Goal: Information Seeking & Learning: Learn about a topic

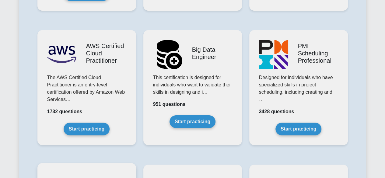
scroll to position [1095, 0]
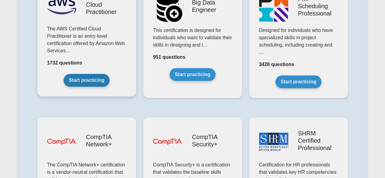
click at [91, 74] on link "Start practicing" at bounding box center [87, 80] width 46 height 13
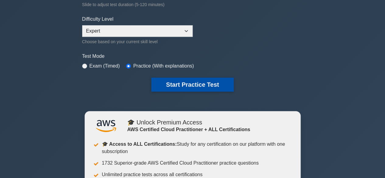
scroll to position [152, 0]
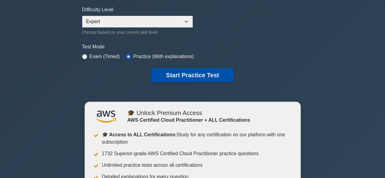
click at [184, 73] on button "Start Practice Test" at bounding box center [192, 75] width 82 height 14
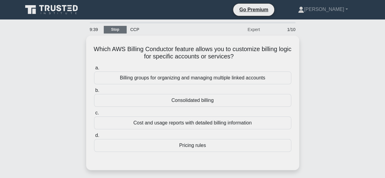
click at [121, 31] on link "Stop" at bounding box center [115, 30] width 23 height 8
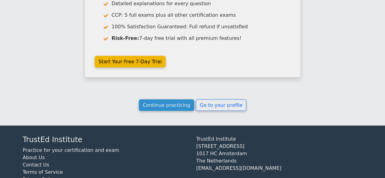
scroll to position [590, 0]
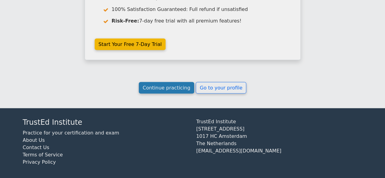
click at [181, 86] on link "Continue practicing" at bounding box center [167, 88] width 56 height 12
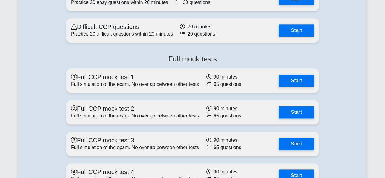
scroll to position [1551, 0]
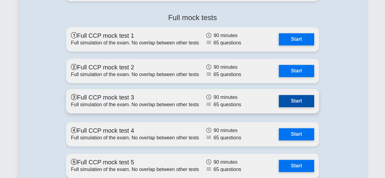
click at [291, 98] on link "Start" at bounding box center [296, 101] width 35 height 12
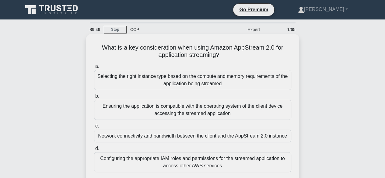
click at [193, 111] on div "Ensuring the application is compatible with the operating system of the client …" at bounding box center [192, 110] width 197 height 20
click at [94, 98] on input "b. Ensuring the application is compatible with the operating system of the clie…" at bounding box center [94, 96] width 0 height 4
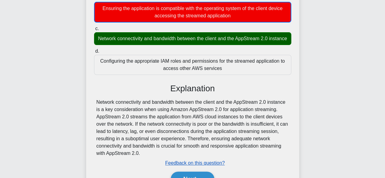
scroll to position [151, 0]
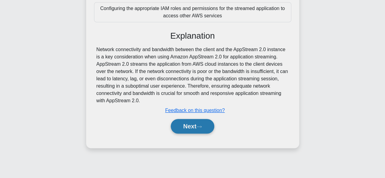
click at [201, 132] on button "Next" at bounding box center [192, 126] width 43 height 15
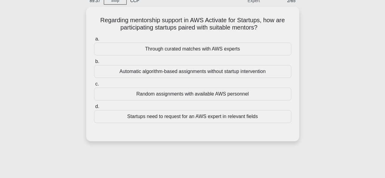
scroll to position [0, 0]
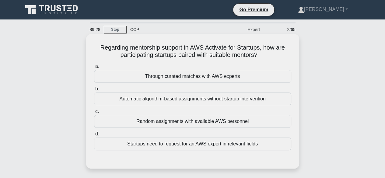
click at [187, 74] on div "Through curated matches with AWS experts" at bounding box center [192, 76] width 197 height 13
click at [94, 68] on input "a. Through curated matches with AWS experts" at bounding box center [94, 66] width 0 height 4
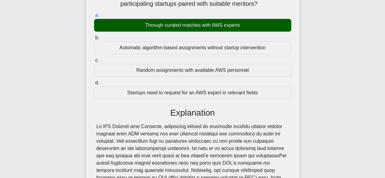
scroll to position [151, 0]
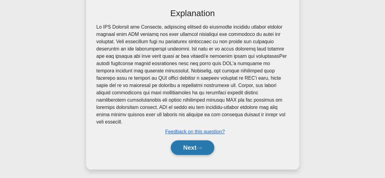
click at [202, 146] on icon at bounding box center [198, 147] width 5 height 3
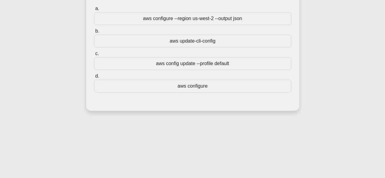
scroll to position [0, 0]
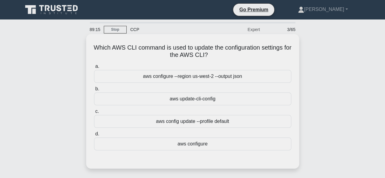
click at [205, 144] on div "aws configure" at bounding box center [192, 143] width 197 height 13
click at [94, 136] on input "d. aws configure" at bounding box center [94, 134] width 0 height 4
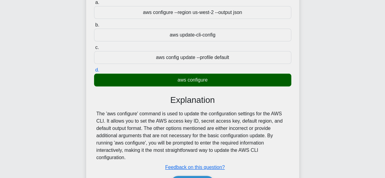
scroll to position [91, 0]
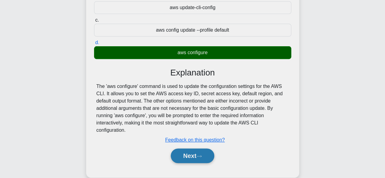
click at [200, 154] on icon at bounding box center [198, 155] width 5 height 3
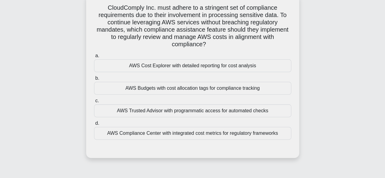
scroll to position [30, 0]
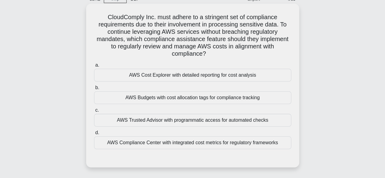
click at [181, 95] on div "AWS Budgets with cost allocation tags for compliance tracking" at bounding box center [192, 97] width 197 height 13
click at [94, 90] on input "b. AWS Budgets with cost allocation tags for compliance tracking" at bounding box center [94, 88] width 0 height 4
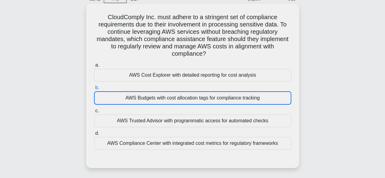
click at [181, 95] on div "AWS Budgets with cost allocation tags for compliance tracking" at bounding box center [192, 97] width 197 height 13
click at [94, 90] on input "b. AWS Budgets with cost allocation tags for compliance tracking" at bounding box center [94, 88] width 0 height 4
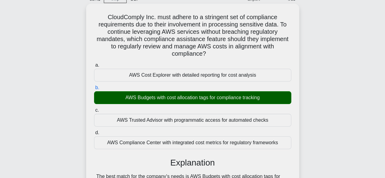
click at [170, 85] on label "b. AWS Budgets with cost allocation tags for compliance tracking" at bounding box center [192, 94] width 197 height 20
click at [94, 86] on input "b. AWS Budgets with cost allocation tags for compliance tracking" at bounding box center [94, 88] width 0 height 4
click at [170, 86] on label "b. AWS Budgets with cost allocation tags for compliance tracking" at bounding box center [192, 94] width 197 height 20
click at [94, 86] on input "b. AWS Budgets with cost allocation tags for compliance tracking" at bounding box center [94, 88] width 0 height 4
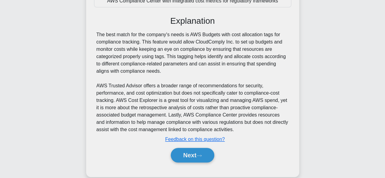
scroll to position [182, 0]
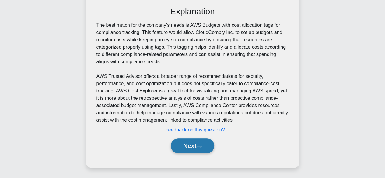
click at [195, 149] on button "Next" at bounding box center [192, 145] width 43 height 15
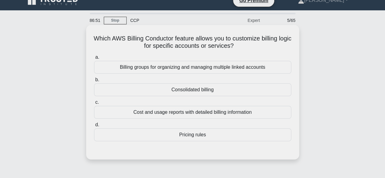
scroll to position [0, 0]
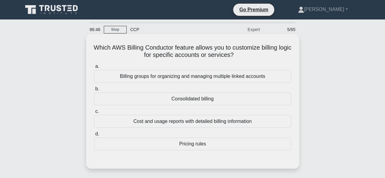
click at [193, 100] on div "Consolidated billing" at bounding box center [192, 98] width 197 height 13
click at [94, 91] on input "b. Consolidated billing" at bounding box center [94, 89] width 0 height 4
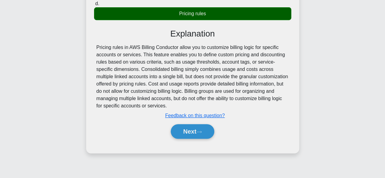
scroll to position [151, 0]
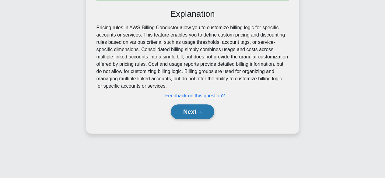
click at [195, 109] on button "Next" at bounding box center [192, 111] width 43 height 15
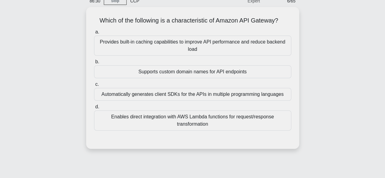
scroll to position [61, 0]
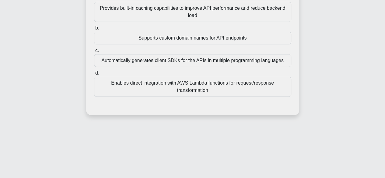
click at [219, 92] on div "Enables direct integration with AWS Lambda functions for request/response trans…" at bounding box center [192, 87] width 197 height 20
click at [94, 75] on input "d. Enables direct integration with AWS Lambda functions for request/response tr…" at bounding box center [94, 73] width 0 height 4
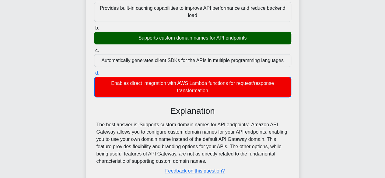
scroll to position [91, 0]
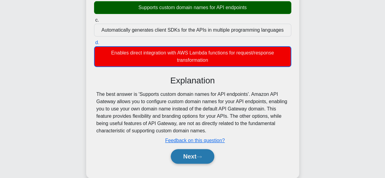
click at [194, 158] on button "Next" at bounding box center [192, 156] width 43 height 15
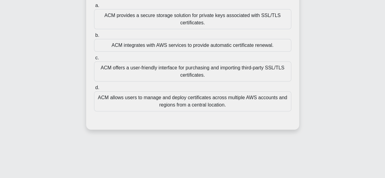
scroll to position [30, 0]
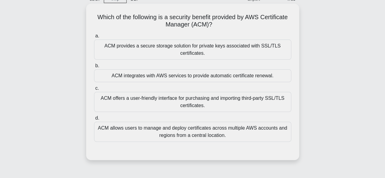
click at [206, 127] on div "ACM allows users to manage and deploy certificates across multiple AWS accounts…" at bounding box center [192, 132] width 197 height 20
click at [94, 120] on input "d. ACM allows users to manage and deploy certificates across multiple AWS accou…" at bounding box center [94, 118] width 0 height 4
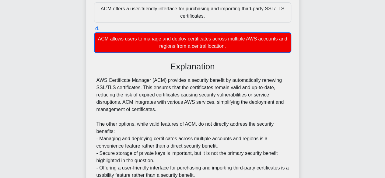
scroll to position [175, 0]
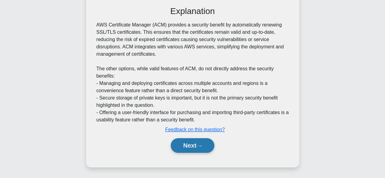
click at [193, 147] on button "Next" at bounding box center [192, 145] width 43 height 15
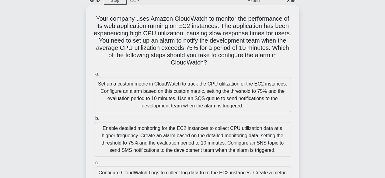
scroll to position [0, 0]
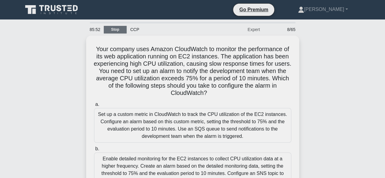
click at [118, 28] on link "Stop" at bounding box center [115, 30] width 23 height 8
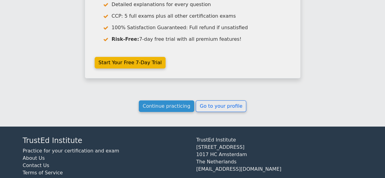
scroll to position [1015, 0]
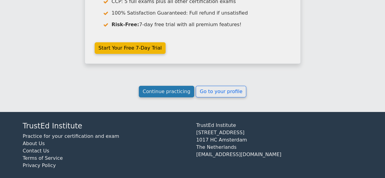
click at [178, 87] on link "Continue practicing" at bounding box center [167, 92] width 56 height 12
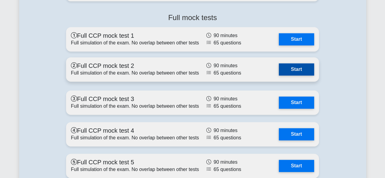
scroll to position [1490, 0]
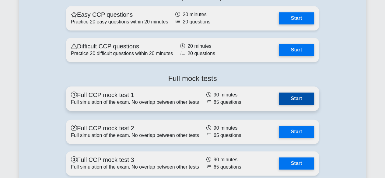
click at [293, 99] on link "Start" at bounding box center [296, 98] width 35 height 12
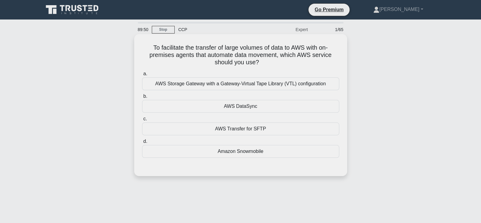
click at [244, 110] on div "AWS DataSync" at bounding box center [240, 106] width 197 height 13
click at [142, 98] on input "b. AWS DataSync" at bounding box center [142, 96] width 0 height 4
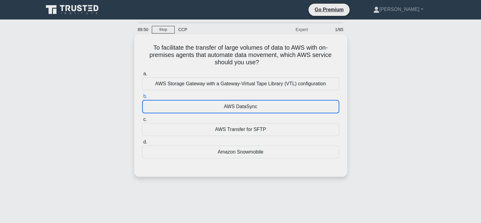
drag, startPoint x: 244, startPoint y: 110, endPoint x: 242, endPoint y: 113, distance: 3.3
click at [242, 113] on div "AWS DataSync" at bounding box center [240, 106] width 197 height 13
click at [142, 98] on input "b. AWS DataSync" at bounding box center [142, 96] width 0 height 4
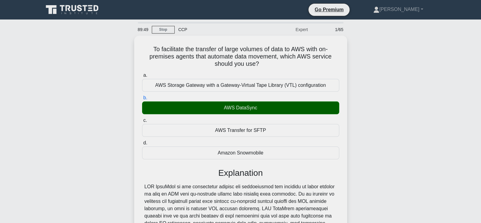
click at [384, 100] on div "To facilitate the transfer of large volumes of data to AWS with on-premises age…" at bounding box center [240, 197] width 401 height 322
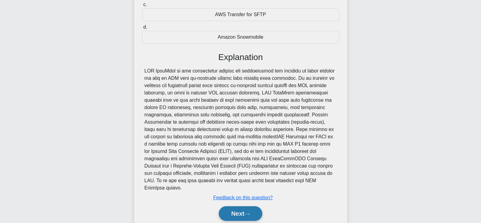
click at [242, 178] on button "Next" at bounding box center [240, 213] width 43 height 15
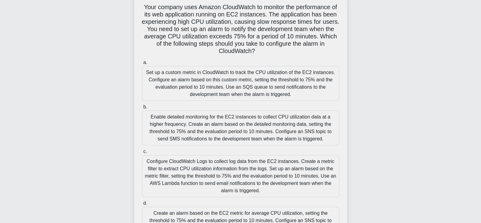
scroll to position [106, 0]
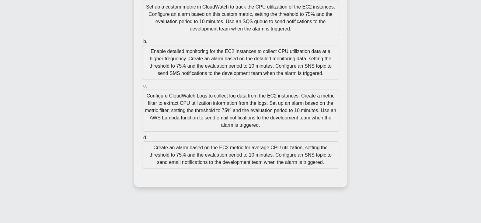
click at [249, 66] on div "Enable detailed monitoring for the EC2 instances to collect CPU utilization dat…" at bounding box center [240, 62] width 197 height 35
click at [142, 43] on input "b. Enable detailed monitoring for the EC2 instances to collect CPU utilization …" at bounding box center [142, 42] width 0 height 4
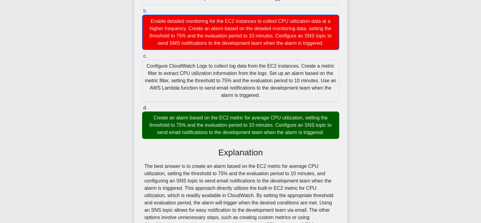
scroll to position [182, 0]
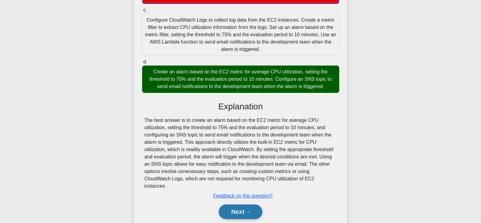
click at [236, 178] on button "Next" at bounding box center [240, 211] width 43 height 15
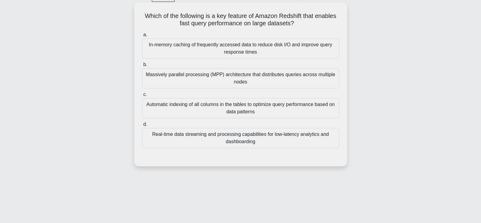
scroll to position [0, 0]
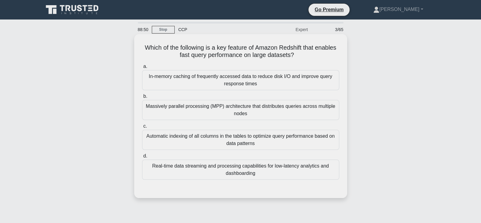
click at [231, 79] on div "In-memory caching of frequently accessed data to reduce disk I/O and improve qu…" at bounding box center [240, 80] width 197 height 20
click at [142, 68] on input "a. In-memory caching of frequently accessed data to reduce disk I/O and improve…" at bounding box center [142, 66] width 0 height 4
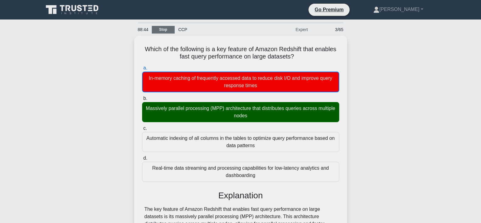
click at [164, 29] on link "Stop" at bounding box center [163, 30] width 23 height 8
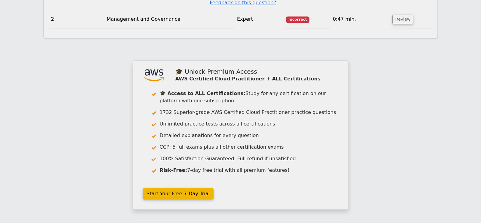
scroll to position [872, 0]
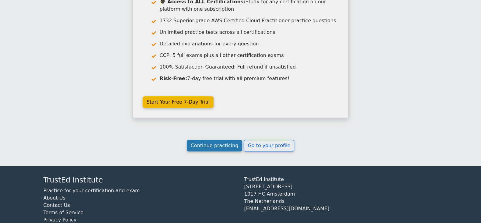
click at [213, 140] on link "Continue practicing" at bounding box center [215, 146] width 56 height 12
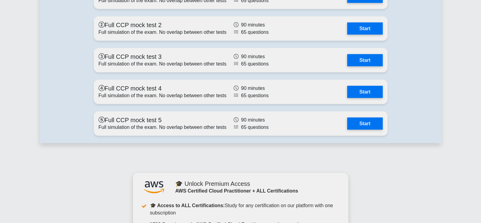
scroll to position [1628, 0]
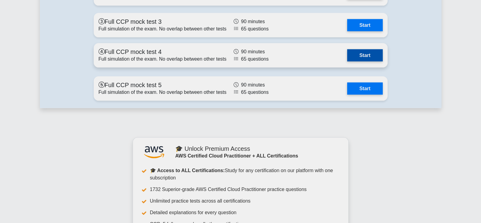
click at [370, 53] on link "Start" at bounding box center [364, 55] width 35 height 12
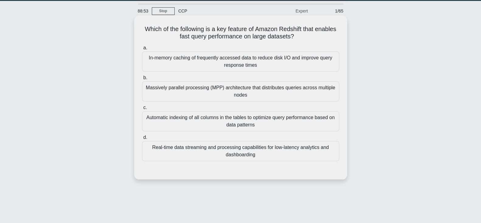
scroll to position [21, 0]
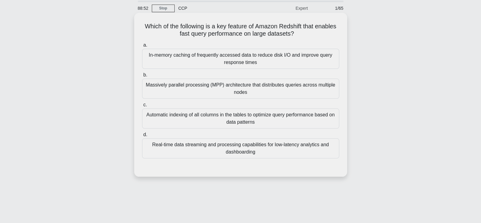
click at [234, 87] on div "Massively parallel processing (MPP) architecture that distributes queries acros…" at bounding box center [240, 88] width 197 height 20
click at [142, 77] on input "b. Massively parallel processing (MPP) architecture that distributes queries ac…" at bounding box center [142, 75] width 0 height 4
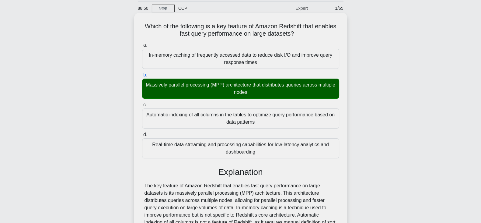
scroll to position [106, 0]
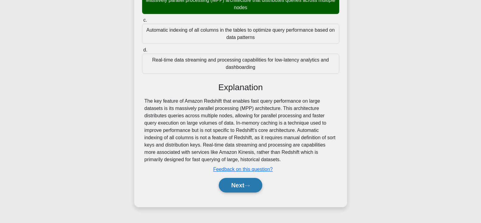
click at [250, 186] on icon at bounding box center [246, 185] width 5 height 3
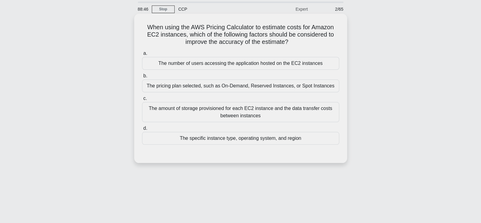
scroll to position [0, 0]
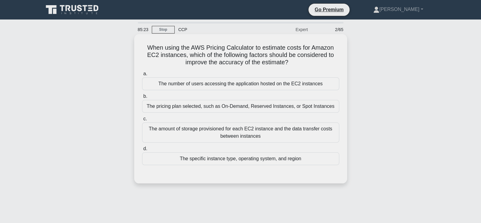
click at [251, 112] on div "The pricing plan selected, such as On-Demand, Reserved Instances, or Spot Insta…" at bounding box center [240, 106] width 197 height 13
click at [142, 98] on input "b. The pricing plan selected, such as On-Demand, Reserved Instances, or Spot In…" at bounding box center [142, 96] width 0 height 4
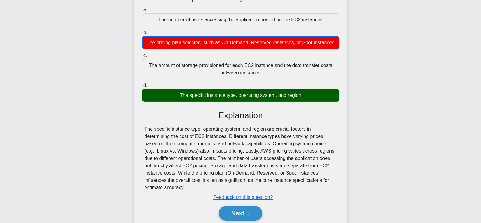
scroll to position [76, 0]
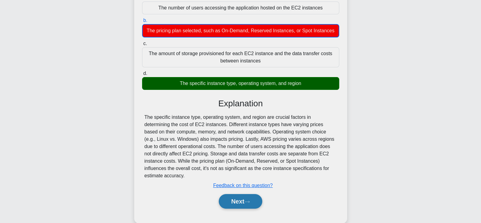
click at [240, 199] on button "Next" at bounding box center [240, 201] width 43 height 15
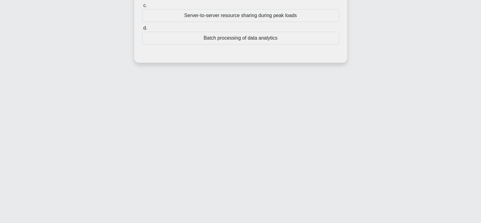
scroll to position [0, 0]
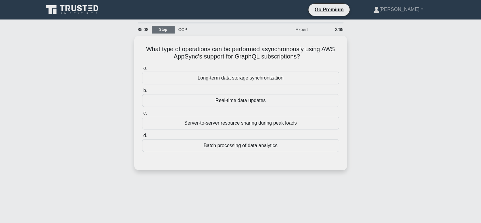
click at [164, 27] on link "Stop" at bounding box center [163, 30] width 23 height 8
